Goal: Task Accomplishment & Management: Use online tool/utility

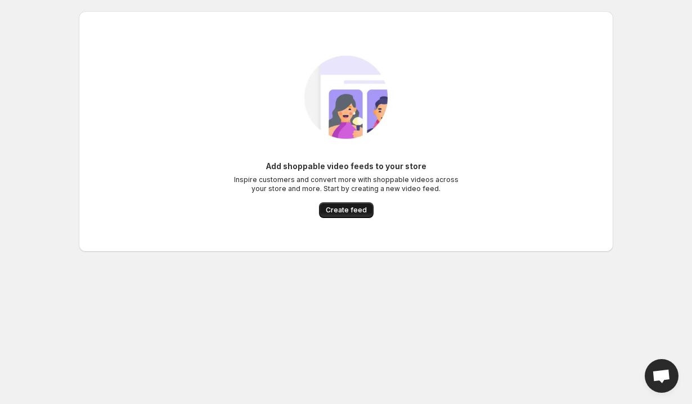
click at [350, 208] on span "Create feed" at bounding box center [346, 210] width 41 height 9
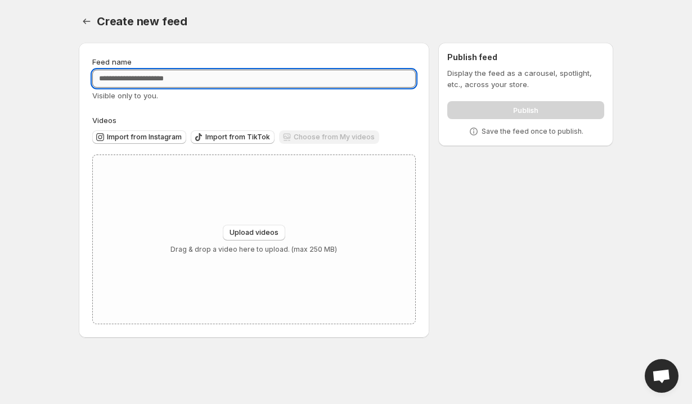
click at [206, 78] on input "Feed name" at bounding box center [253, 79] width 323 height 18
click at [144, 140] on span "Import from Instagram" at bounding box center [144, 137] width 75 height 9
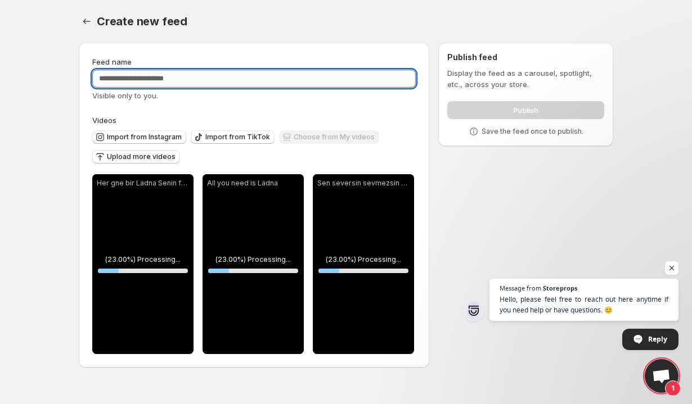
click at [303, 75] on input "Feed name" at bounding box center [253, 79] width 323 height 18
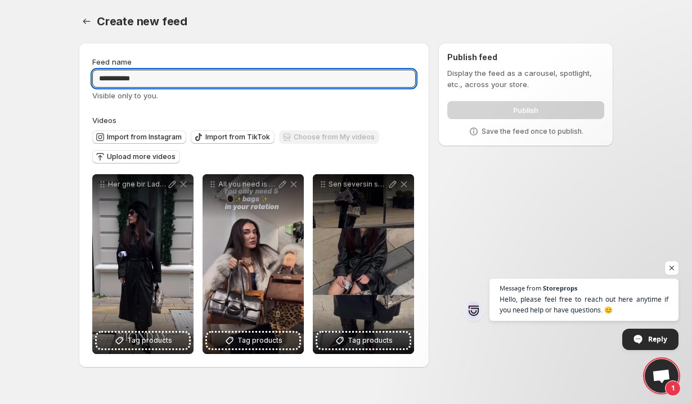
type input "**********"
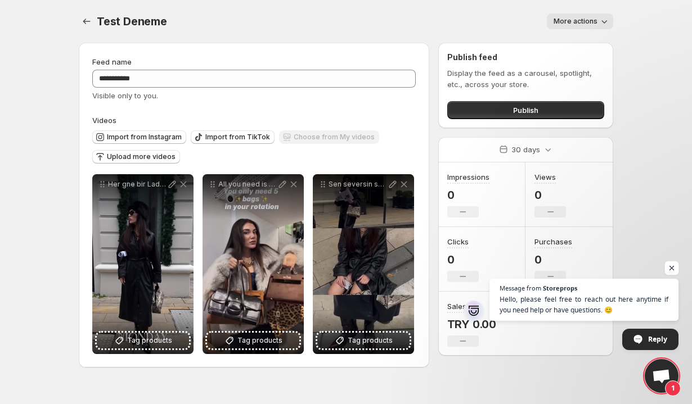
click at [672, 266] on span "Open chat" at bounding box center [672, 268] width 14 height 14
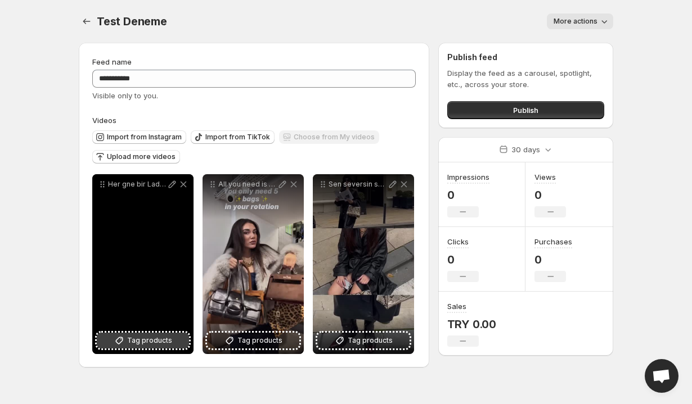
click at [147, 341] on span "Tag products" at bounding box center [149, 340] width 45 height 11
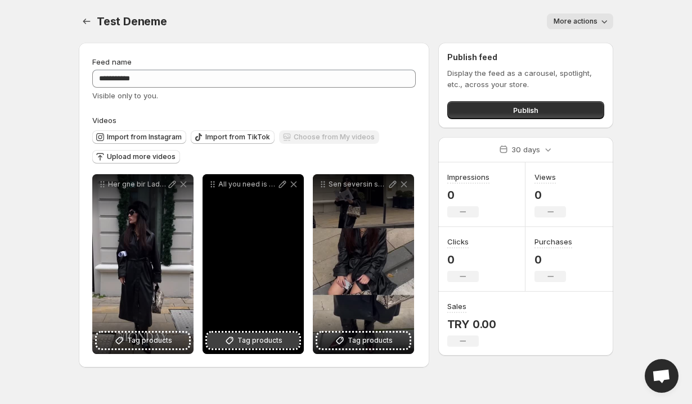
click at [274, 335] on button "Tag products" at bounding box center [253, 341] width 92 height 16
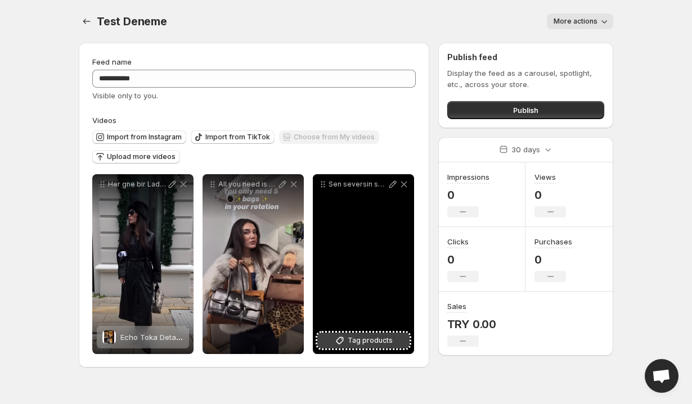
click at [384, 338] on span "Tag products" at bounding box center [369, 340] width 45 height 11
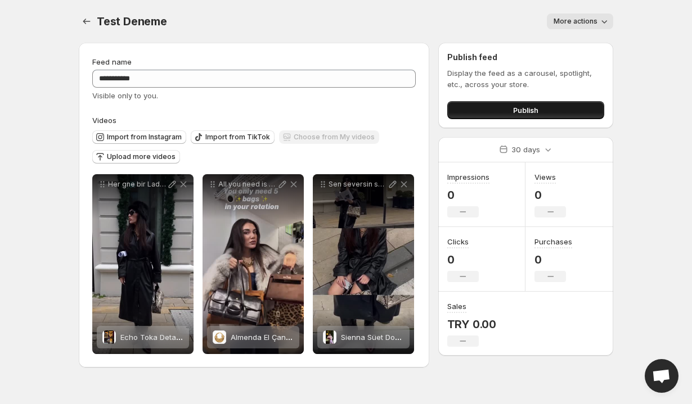
click at [517, 111] on span "Publish" at bounding box center [525, 110] width 25 height 11
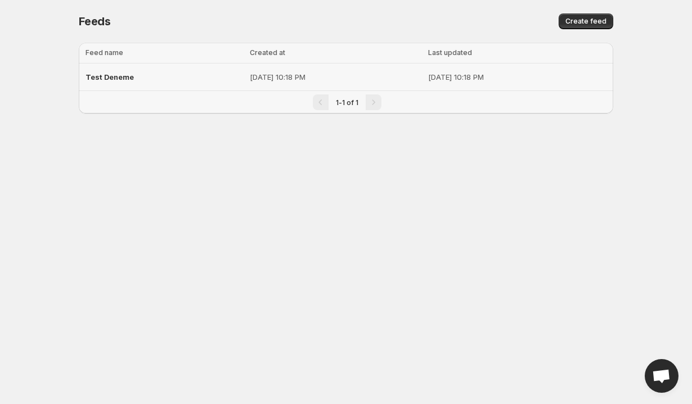
click at [250, 76] on p "Aug 25, 2025, 10:18 PM" at bounding box center [336, 76] width 172 height 11
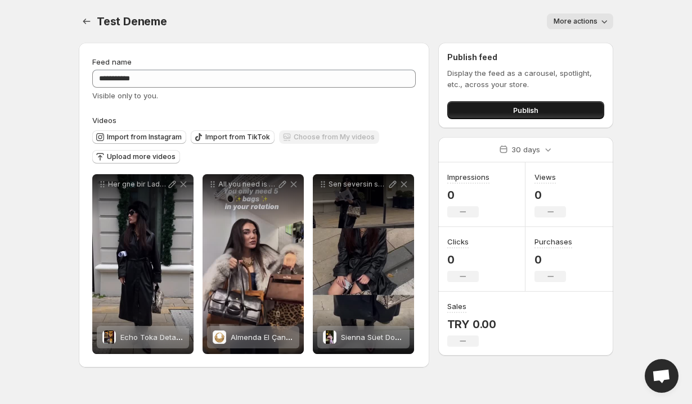
click at [504, 110] on button "Publish" at bounding box center [525, 110] width 157 height 18
